Goal: Task Accomplishment & Management: Use online tool/utility

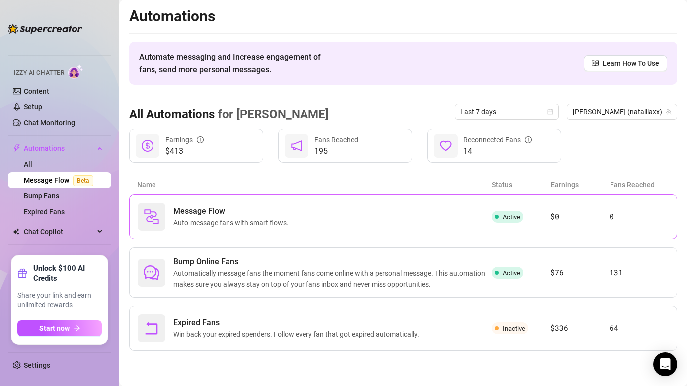
click at [496, 219] on span at bounding box center [497, 217] width 4 height 12
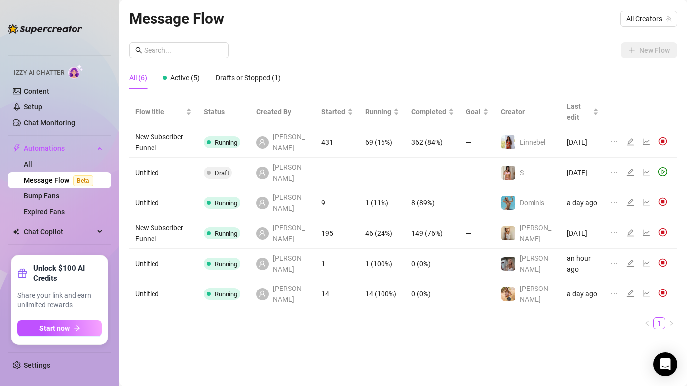
click at [412, 249] on td "0 (0%)" at bounding box center [433, 264] width 55 height 30
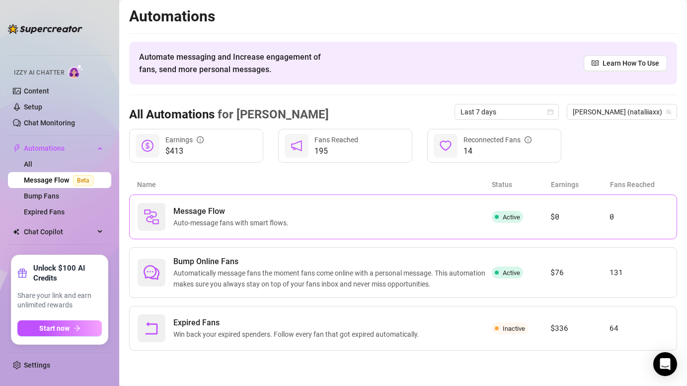
click at [421, 230] on div "Message Flow Auto-message fans with smart flows." at bounding box center [315, 217] width 354 height 28
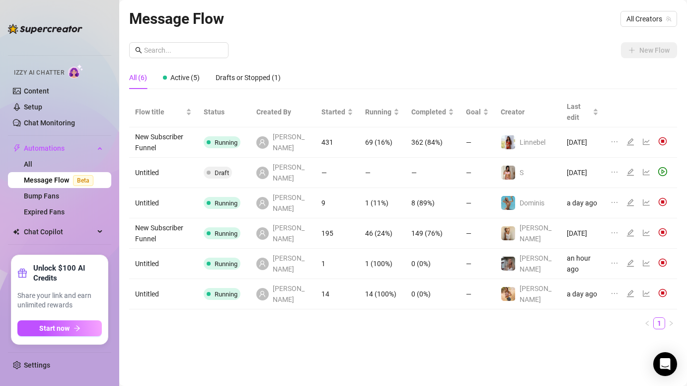
click at [235, 260] on span "Running" at bounding box center [226, 263] width 23 height 7
click at [649, 259] on icon "line-chart" at bounding box center [647, 263] width 8 height 8
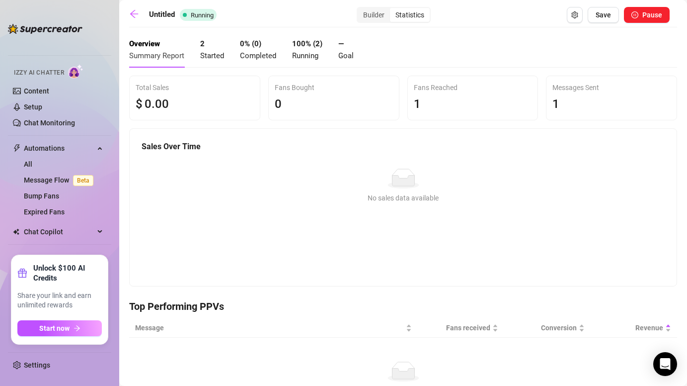
click at [210, 47] on div "2 Started" at bounding box center [212, 49] width 24 height 23
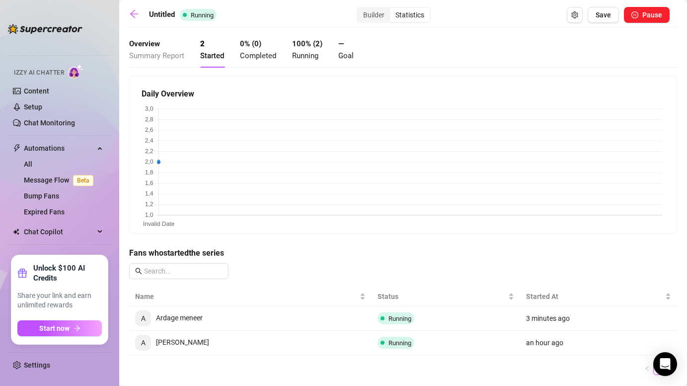
click at [165, 342] on span "A Adrián" at bounding box center [172, 342] width 74 height 8
click at [144, 341] on span "A" at bounding box center [143, 342] width 4 height 11
click at [143, 316] on span "A" at bounding box center [143, 318] width 4 height 11
click at [255, 49] on div "0 % ( 0 ) Completed" at bounding box center [258, 49] width 36 height 23
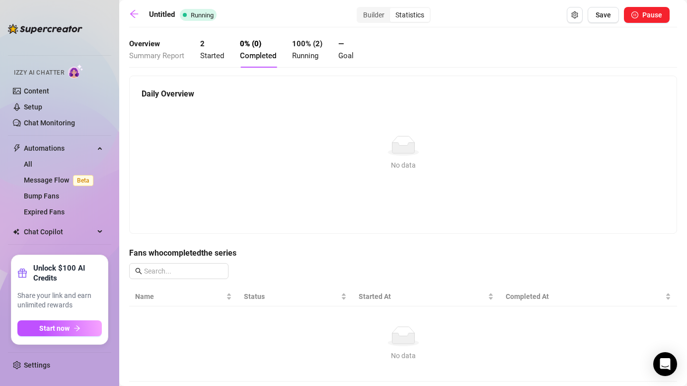
click at [221, 52] on span "Started" at bounding box center [212, 55] width 24 height 9
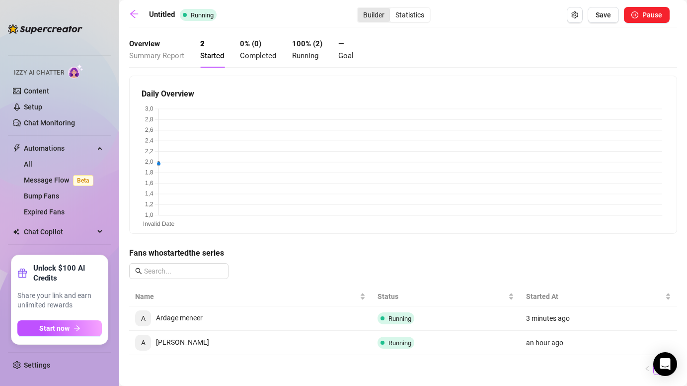
click at [373, 19] on div "Builder" at bounding box center [374, 15] width 32 height 14
click at [360, 9] on input "Builder" at bounding box center [360, 9] width 0 height 0
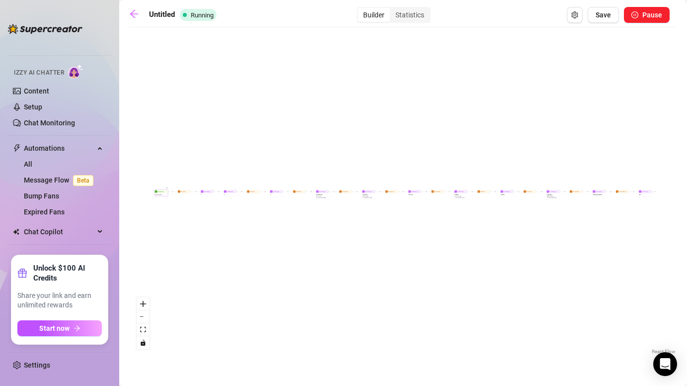
click at [162, 194] on div "New Subscriber" at bounding box center [161, 194] width 13 height 2
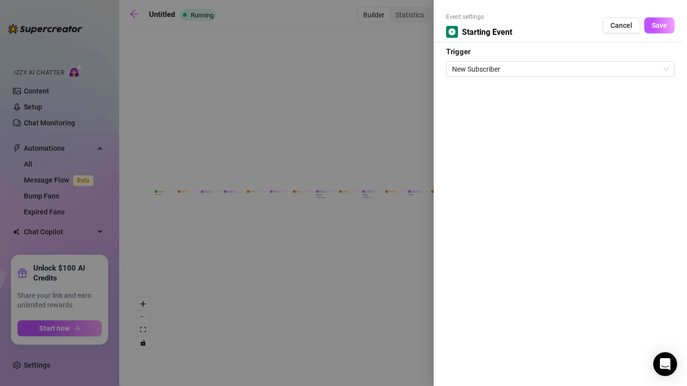
click at [186, 191] on div at bounding box center [343, 193] width 687 height 386
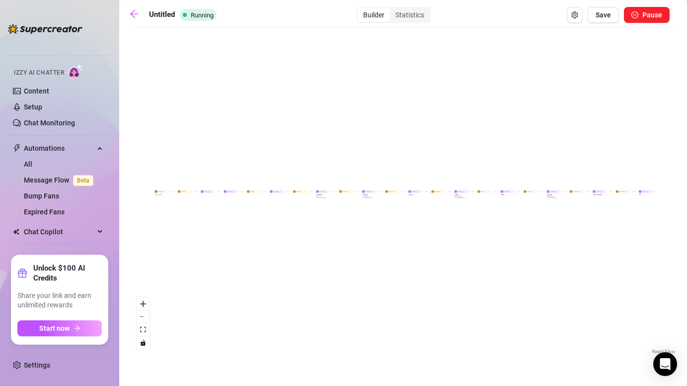
click at [161, 193] on div "New Subscriber" at bounding box center [161, 194] width 13 height 2
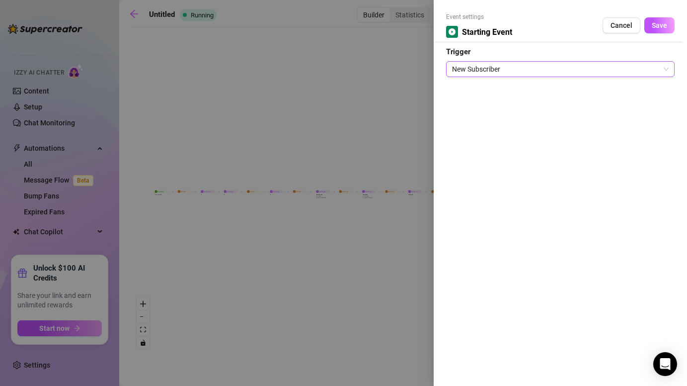
click at [548, 71] on span "New Subscriber" at bounding box center [560, 69] width 217 height 15
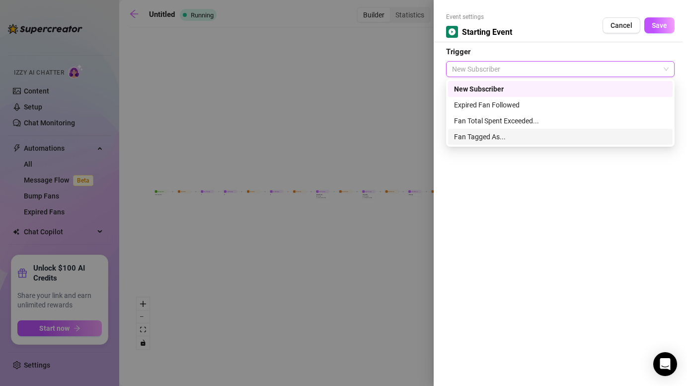
click at [331, 290] on div at bounding box center [343, 193] width 687 height 386
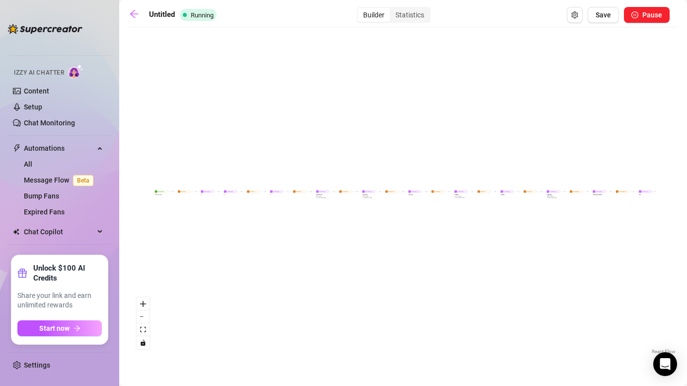
click at [179, 192] on span "clock-circle" at bounding box center [179, 191] width 2 height 2
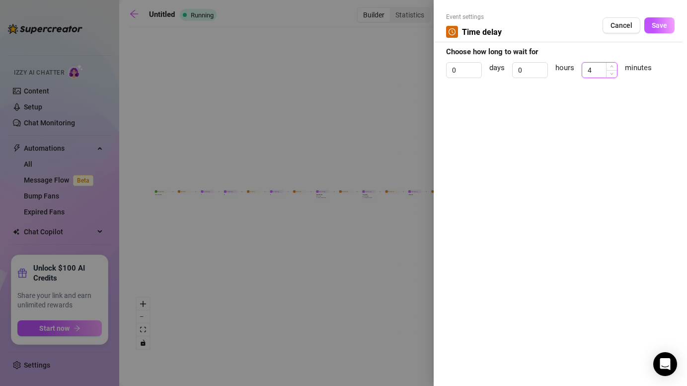
click at [602, 65] on input "4" at bounding box center [599, 70] width 35 height 15
type input "1"
click at [655, 23] on span "Save" at bounding box center [659, 25] width 15 height 8
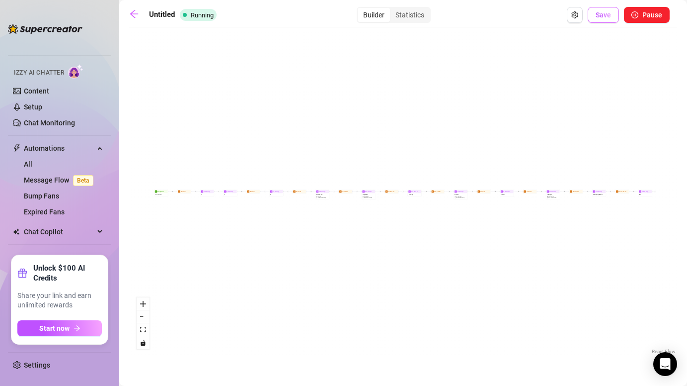
click at [609, 11] on span "Save" at bounding box center [603, 15] width 15 height 8
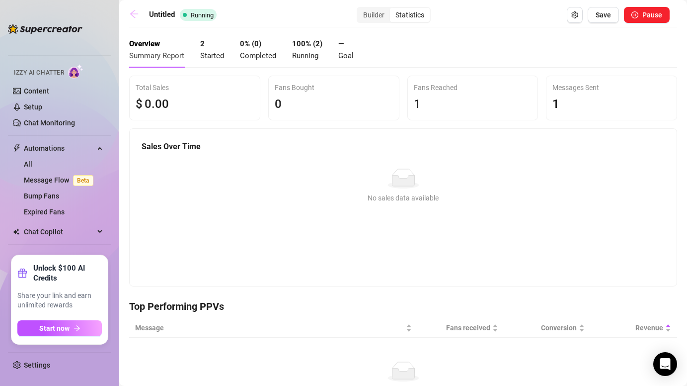
click at [134, 15] on icon "arrow-left" at bounding box center [134, 14] width 10 height 10
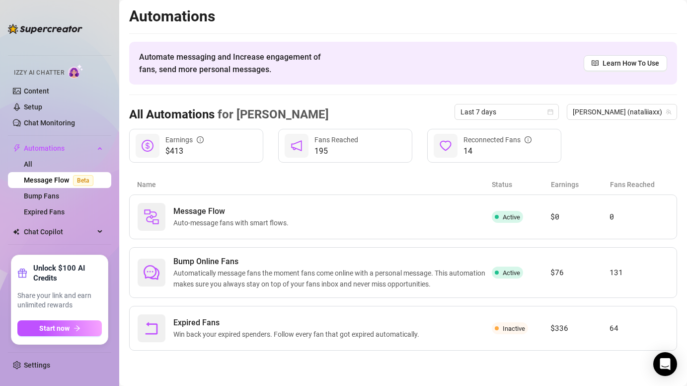
click at [336, 136] on span "Fans Reached" at bounding box center [337, 140] width 44 height 8
